Goal: Transaction & Acquisition: Purchase product/service

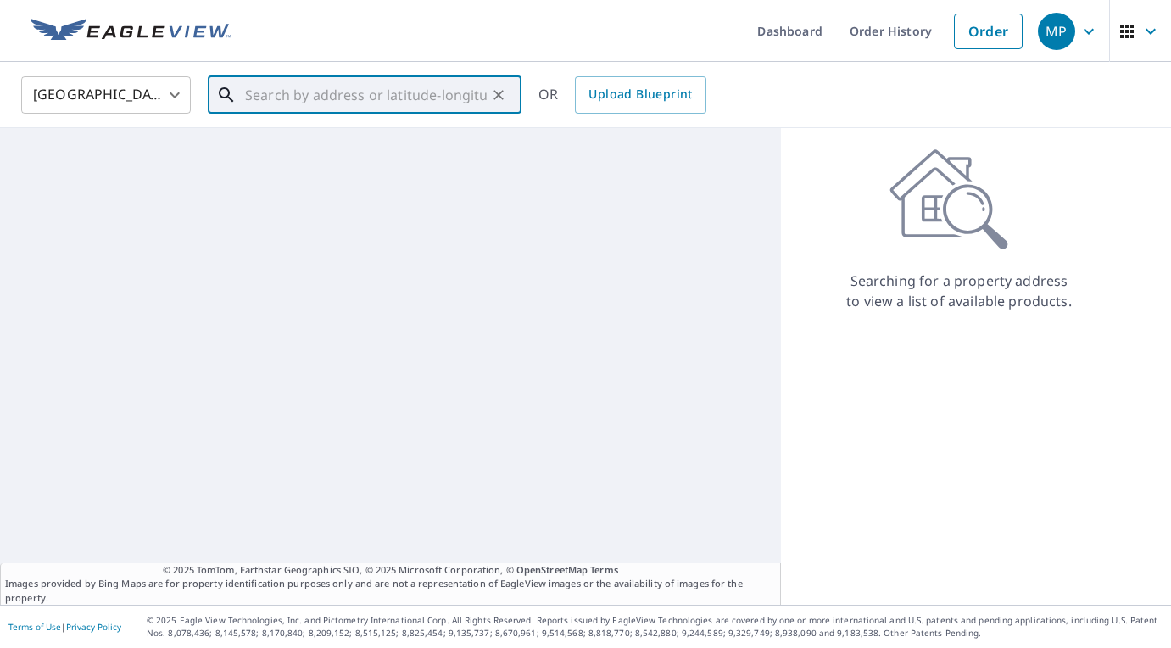
click at [435, 94] on input "text" at bounding box center [366, 95] width 242 height 48
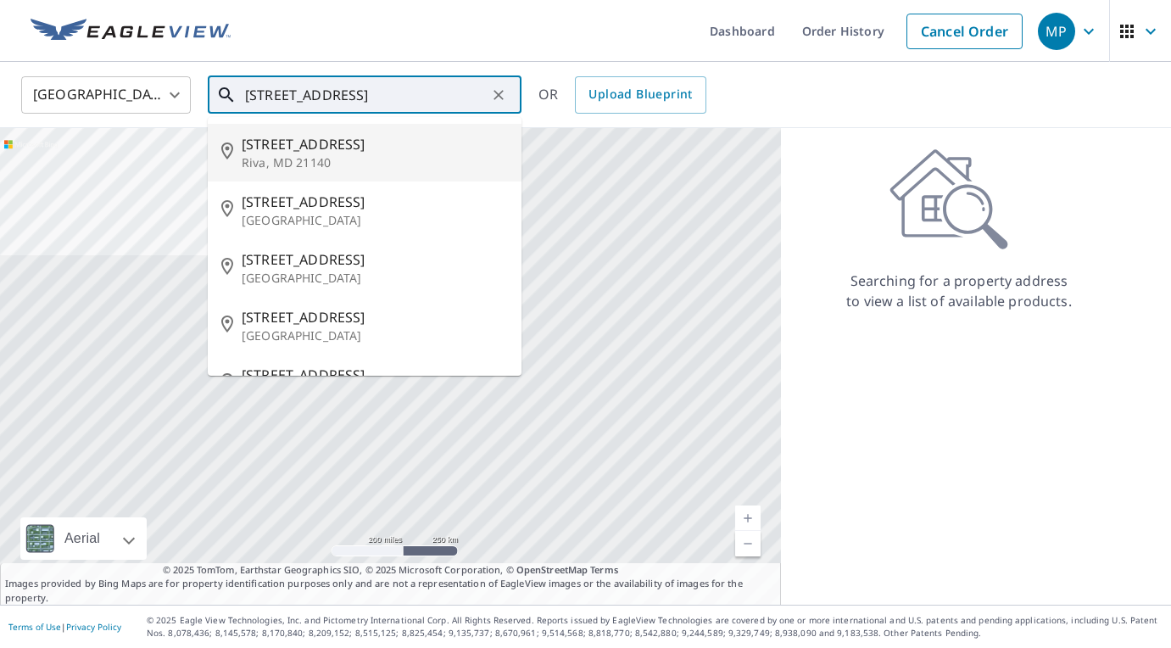
click at [366, 164] on p "Riva, MD 21140" at bounding box center [375, 162] width 266 height 17
type input "[STREET_ADDRESS][PERSON_NAME][PERSON_NAME]"
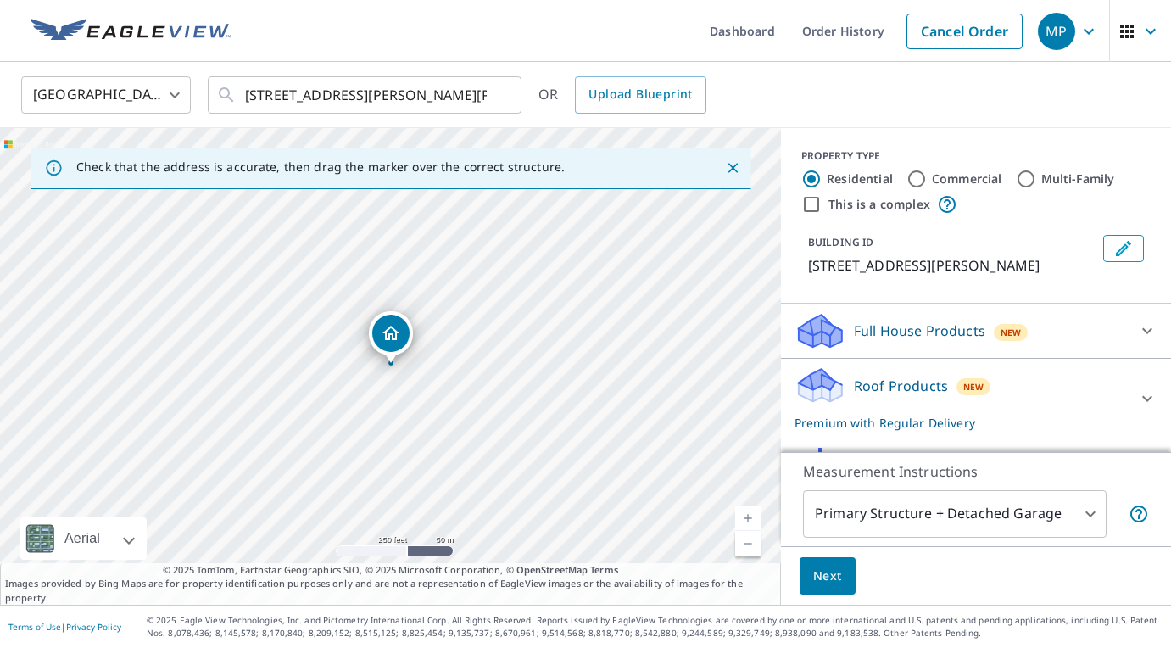
click at [815, 581] on span "Next" at bounding box center [827, 576] width 29 height 21
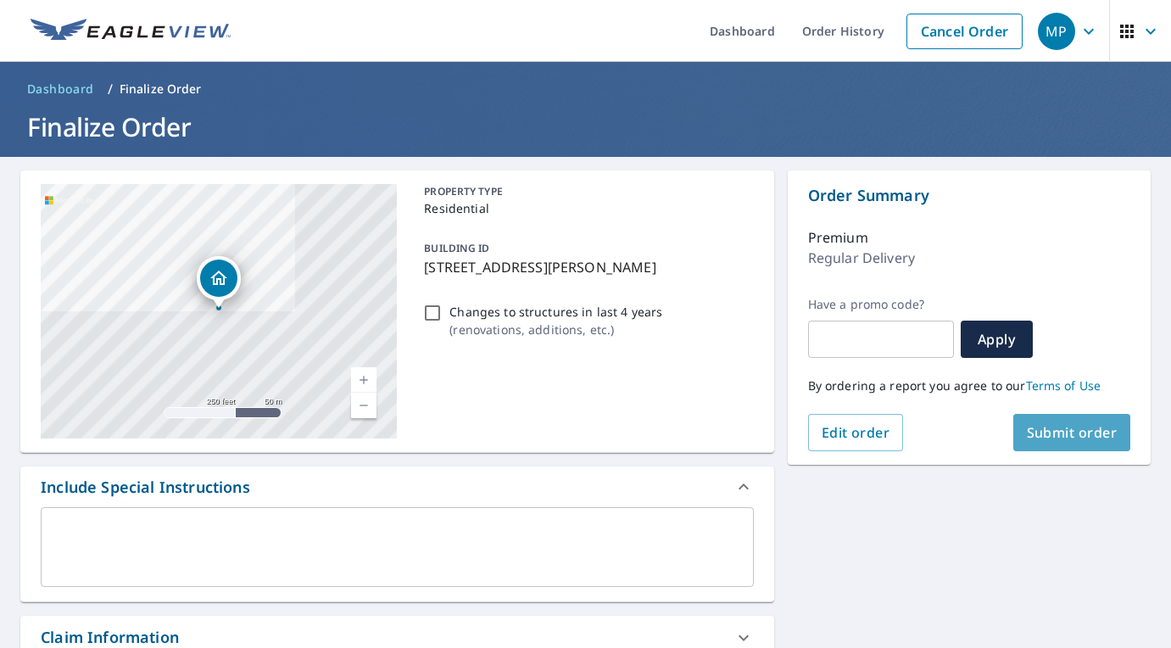
click at [1059, 442] on button "Submit order" at bounding box center [1073, 432] width 118 height 37
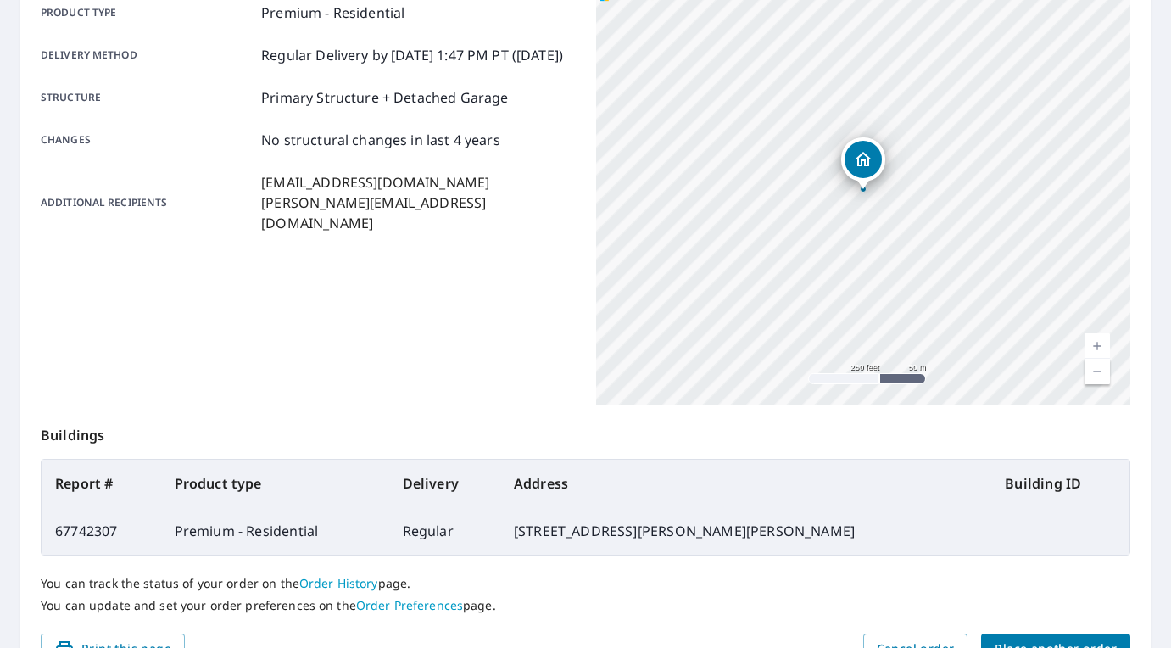
scroll to position [349, 0]
